Goal: Information Seeking & Learning: Check status

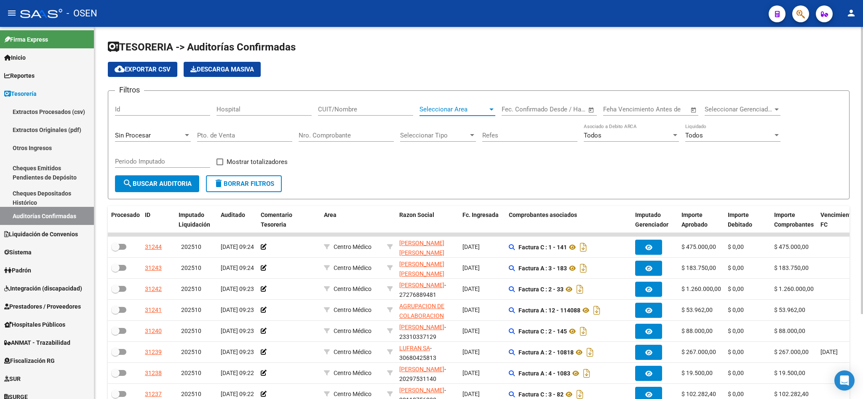
click at [427, 112] on span "Seleccionar Area" at bounding box center [453, 110] width 68 height 8
type input "otr"
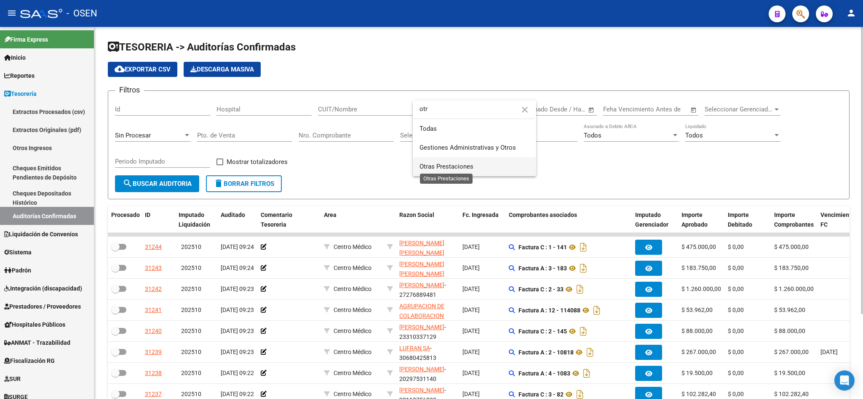
click at [463, 164] on span "Otras Prestaciones" at bounding box center [446, 167] width 54 height 8
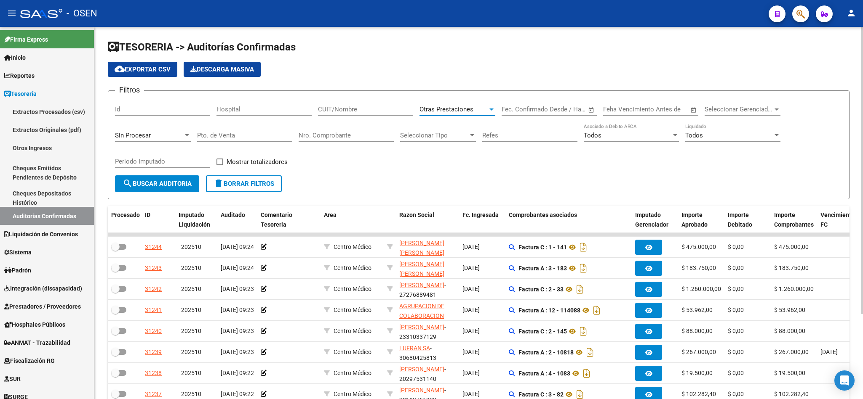
click at [139, 189] on button "search Buscar Auditoria" at bounding box center [157, 184] width 84 height 17
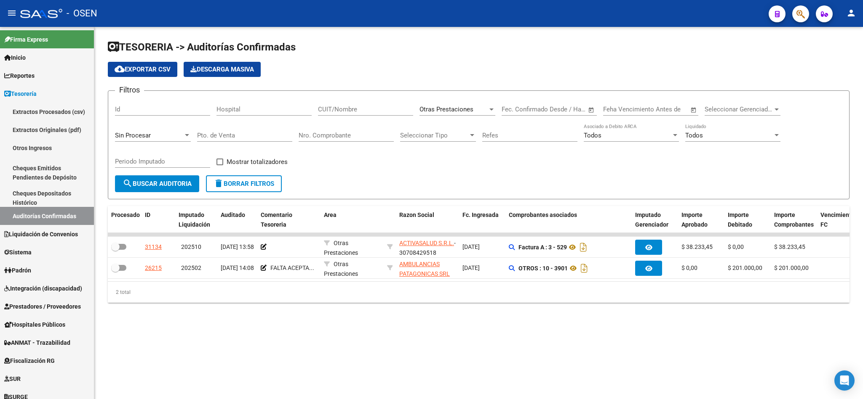
click at [178, 135] on div "Sin Procesar" at bounding box center [149, 136] width 68 height 8
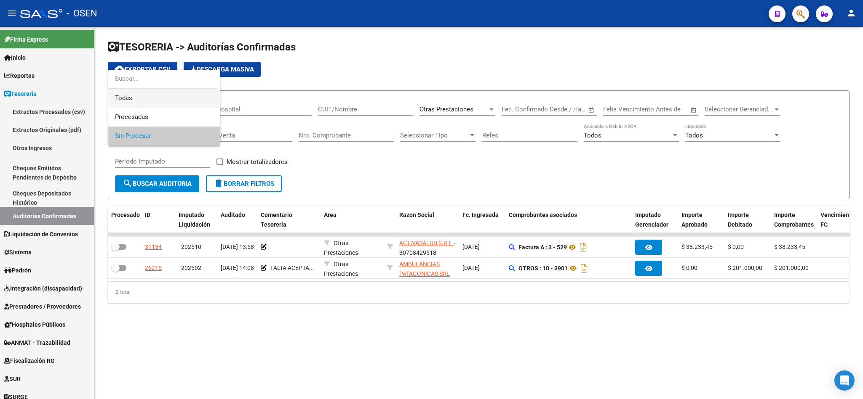
click at [138, 95] on span "Todas" at bounding box center [164, 98] width 98 height 19
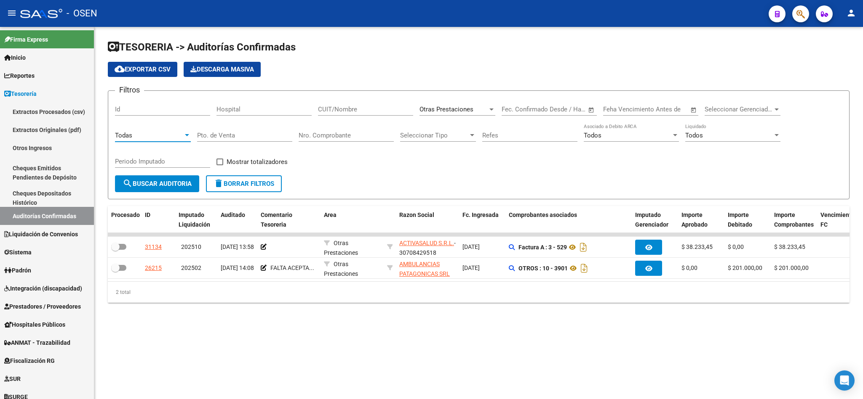
click at [338, 136] on input "Nro. Comprobante" at bounding box center [345, 136] width 95 height 8
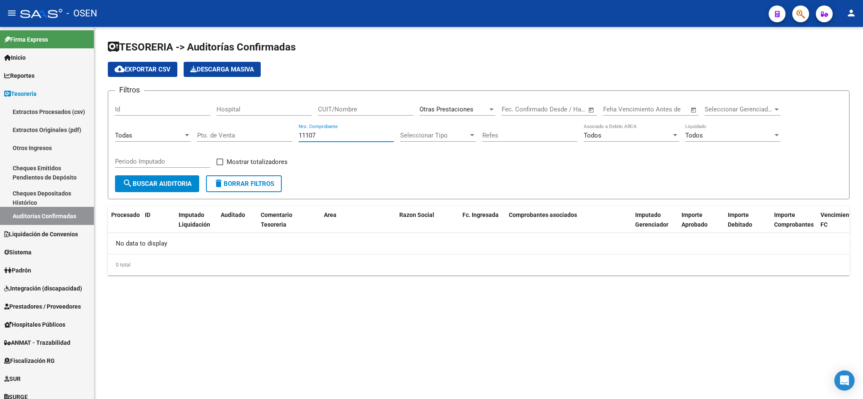
type input "11107"
click at [463, 111] on span "Otras Prestaciones" at bounding box center [446, 110] width 54 height 8
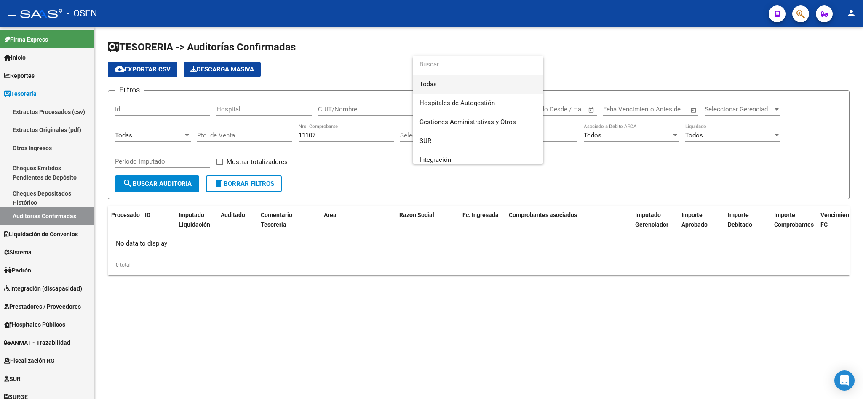
click at [439, 81] on span "Todas" at bounding box center [477, 84] width 117 height 19
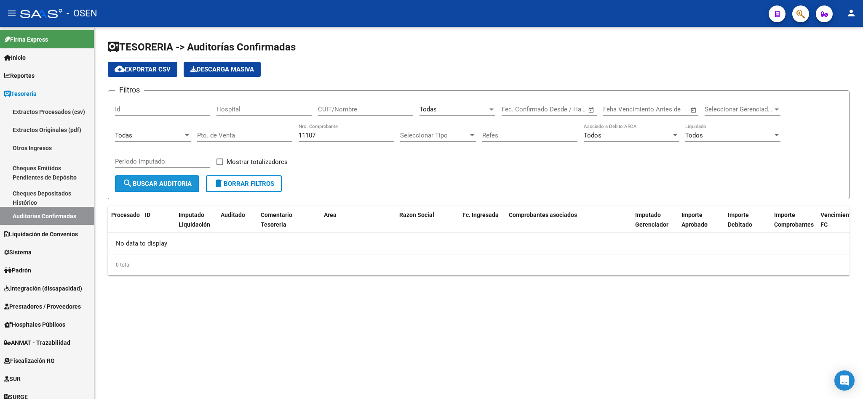
click at [152, 187] on span "search Buscar Auditoria" at bounding box center [156, 184] width 69 height 8
drag, startPoint x: 322, startPoint y: 134, endPoint x: 271, endPoint y: 136, distance: 51.8
click at [271, 136] on div "Filtros Id Hospital CUIT/Nombre Todas Seleccionar Area Fecha inicio – Fecha fin…" at bounding box center [478, 137] width 727 height 78
click at [451, 111] on div "Todas" at bounding box center [453, 110] width 68 height 8
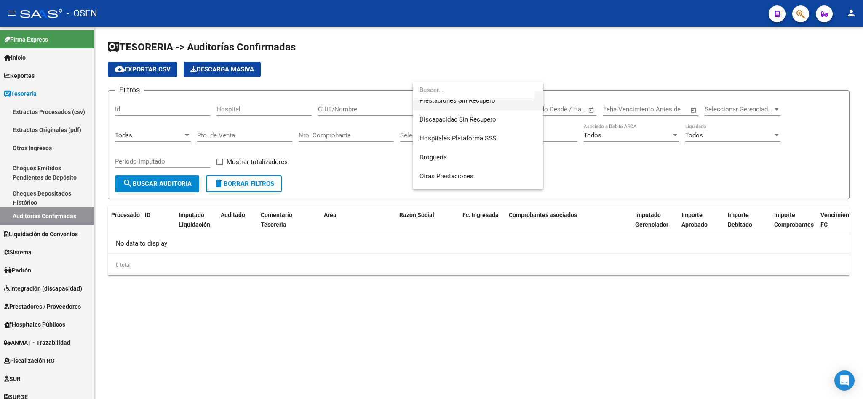
scroll to position [189, 0]
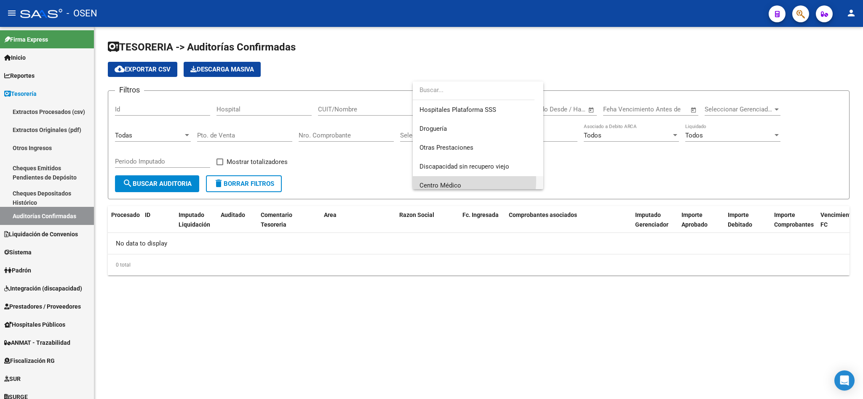
click at [447, 181] on span "Centro Médico" at bounding box center [477, 185] width 117 height 19
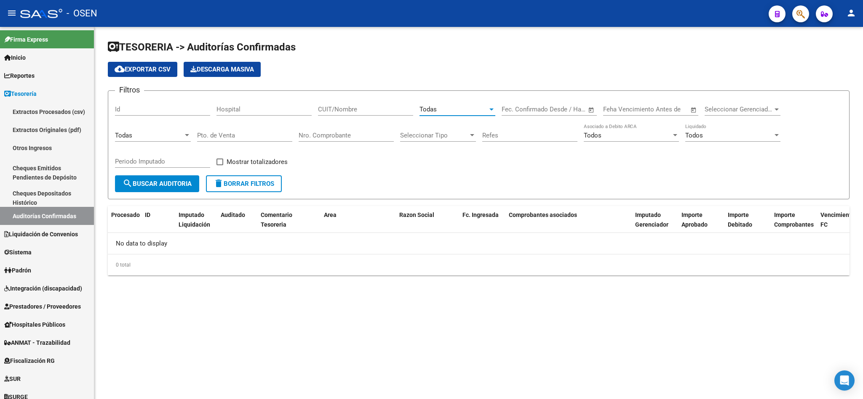
scroll to position [195, 0]
click at [146, 190] on button "search Buscar Auditoria" at bounding box center [157, 184] width 84 height 17
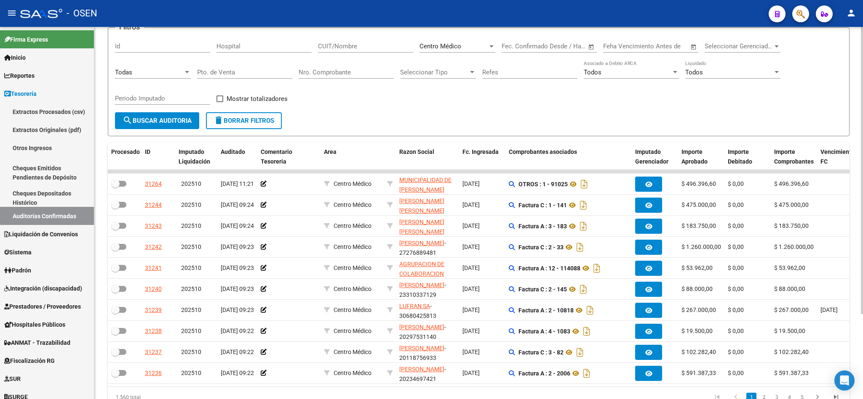
scroll to position [110, 0]
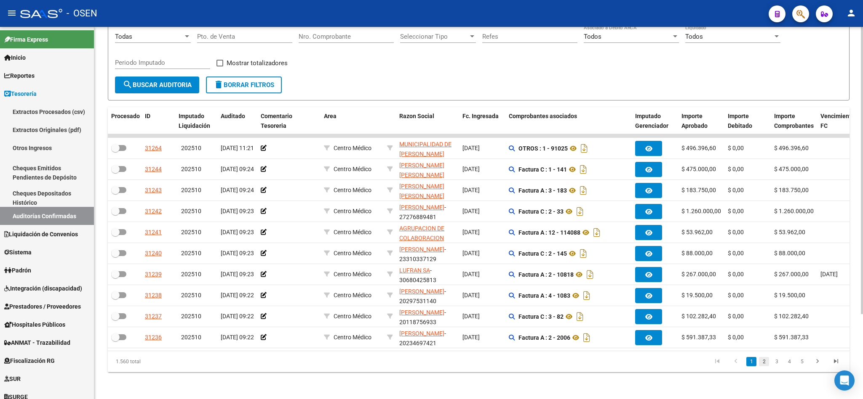
click at [761, 360] on link "2" at bounding box center [764, 361] width 10 height 9
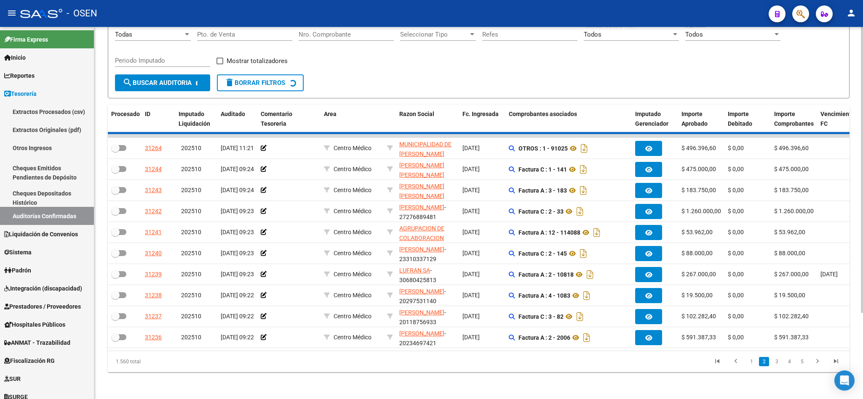
checkbox input "true"
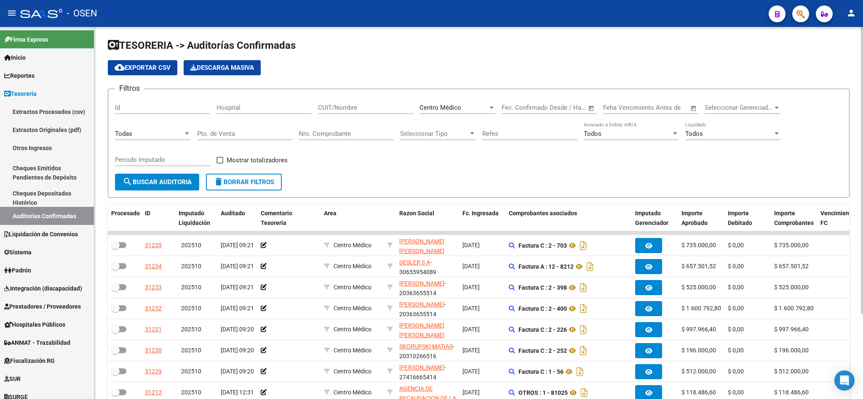
scroll to position [0, 0]
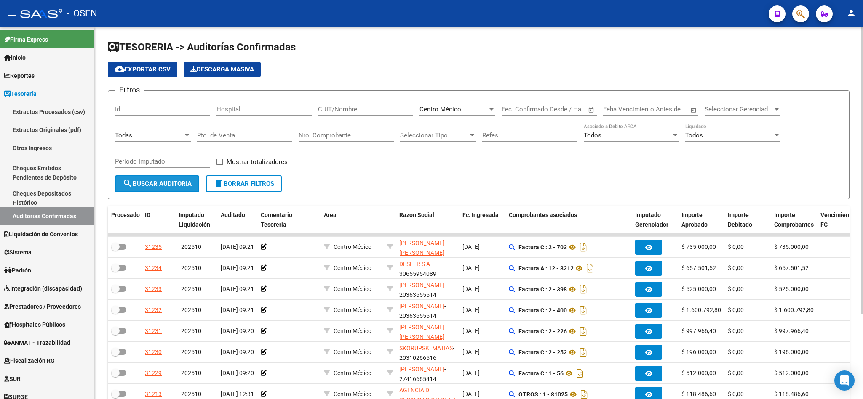
click at [155, 187] on span "search Buscar Auditoria" at bounding box center [156, 184] width 69 height 8
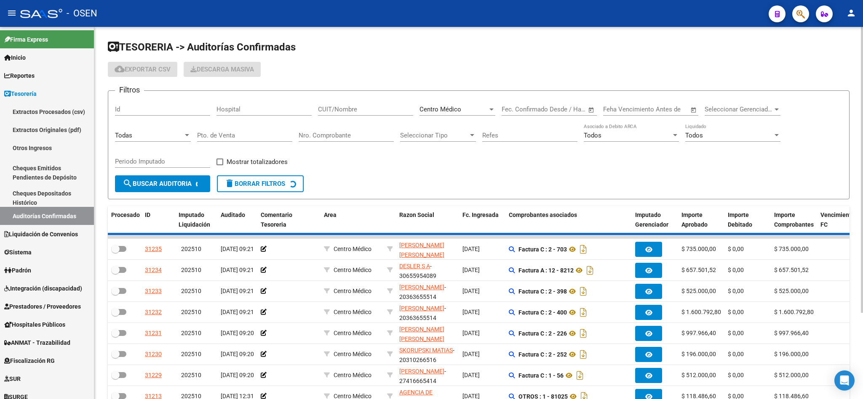
checkbox input "false"
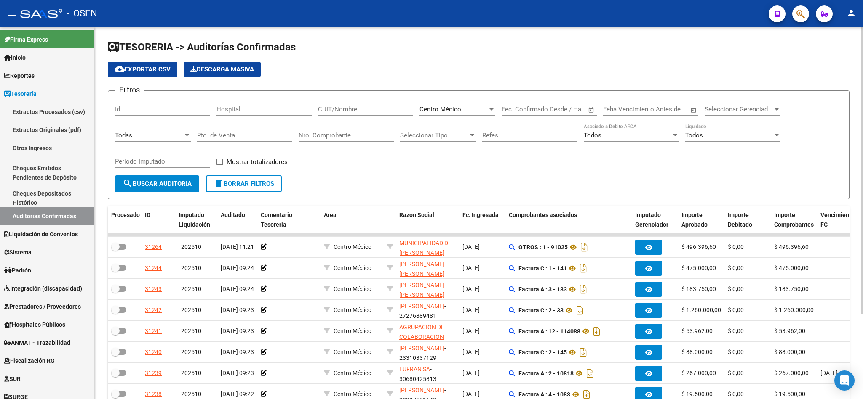
click at [199, 194] on form "Filtros Id Hospital CUIT/Nombre Centro Médico Seleccionar Area Fecha inicio – F…" at bounding box center [478, 145] width 741 height 109
click at [238, 186] on span "delete Borrar Filtros" at bounding box center [243, 184] width 61 height 8
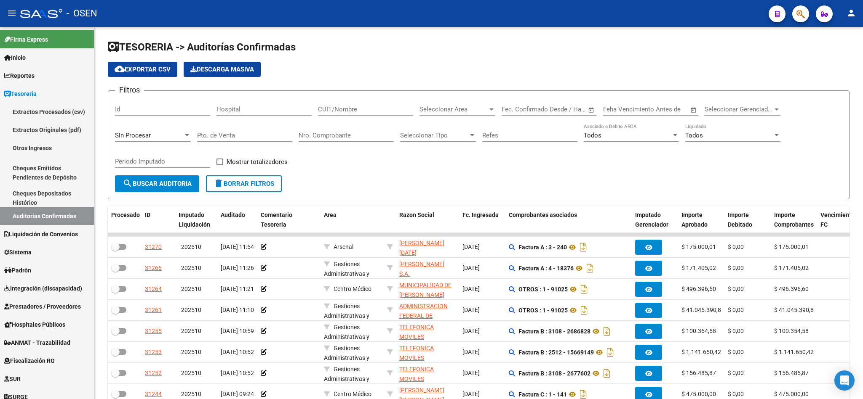
click at [343, 104] on div "CUIT/Nombre" at bounding box center [365, 107] width 95 height 18
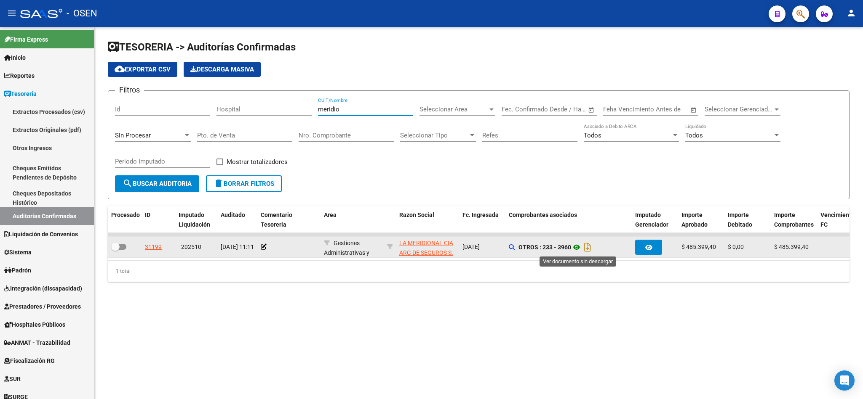
type input "meridio"
click at [576, 249] on icon at bounding box center [576, 247] width 11 height 10
